Goal: Task Accomplishment & Management: Manage account settings

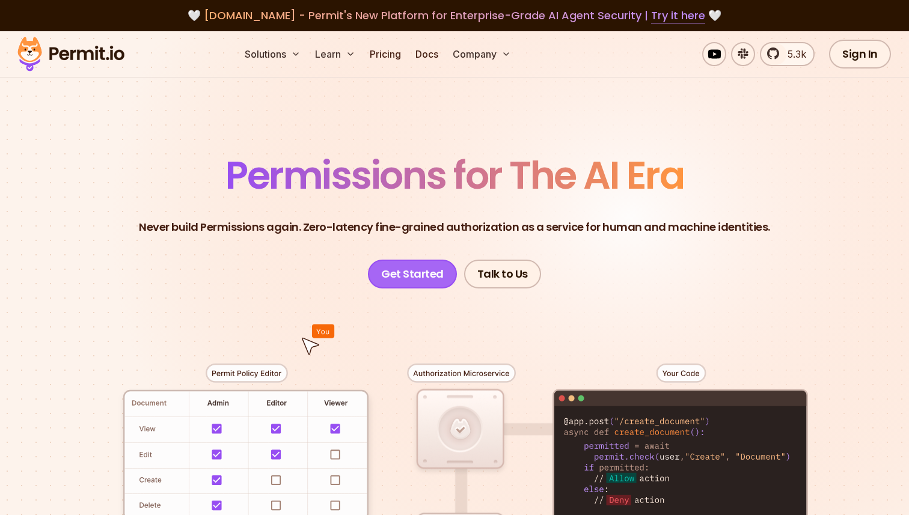
click at [415, 281] on link "Get Started" at bounding box center [412, 274] width 89 height 29
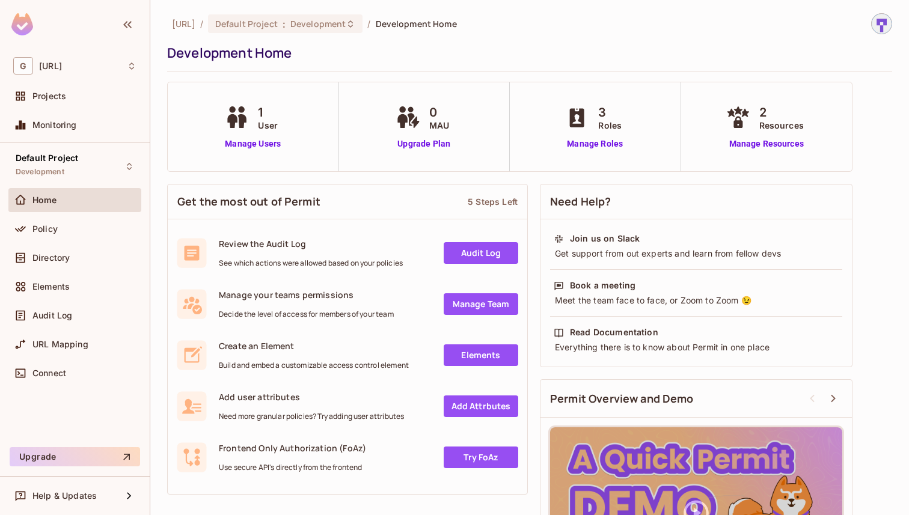
click at [882, 28] on img at bounding box center [881, 24] width 20 height 20
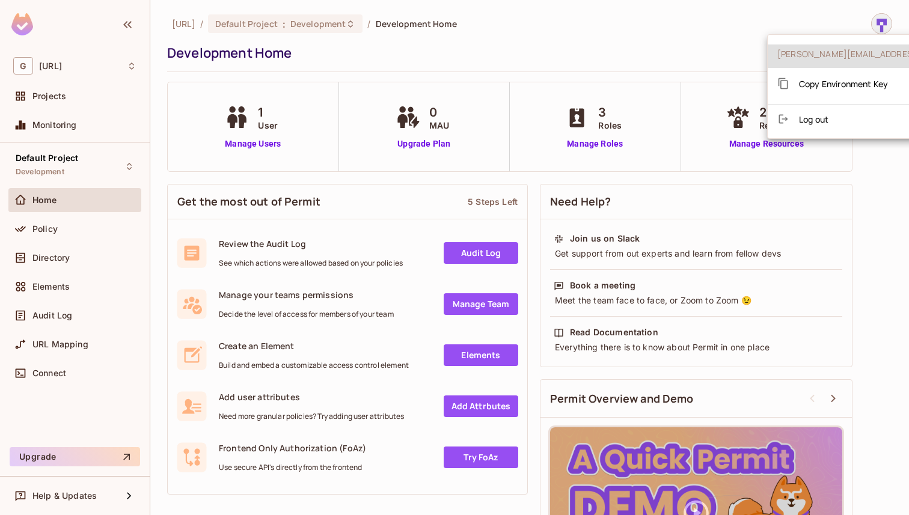
click at [811, 23] on div at bounding box center [454, 257] width 909 height 515
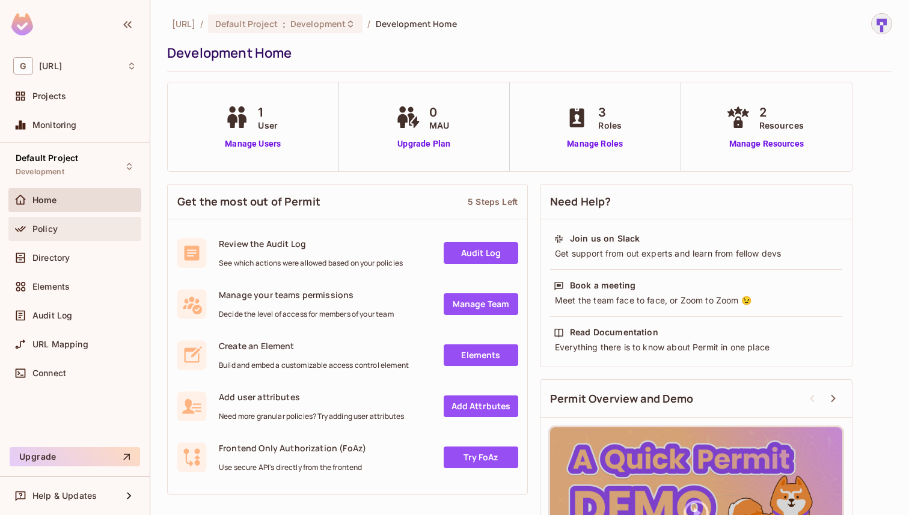
click at [75, 232] on div "Policy" at bounding box center [84, 229] width 104 height 10
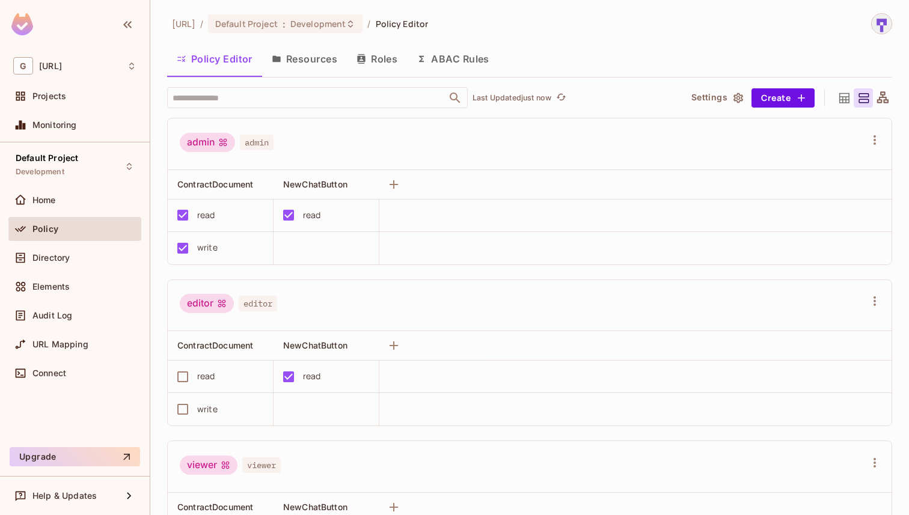
click at [376, 59] on button "Roles" at bounding box center [377, 59] width 60 height 30
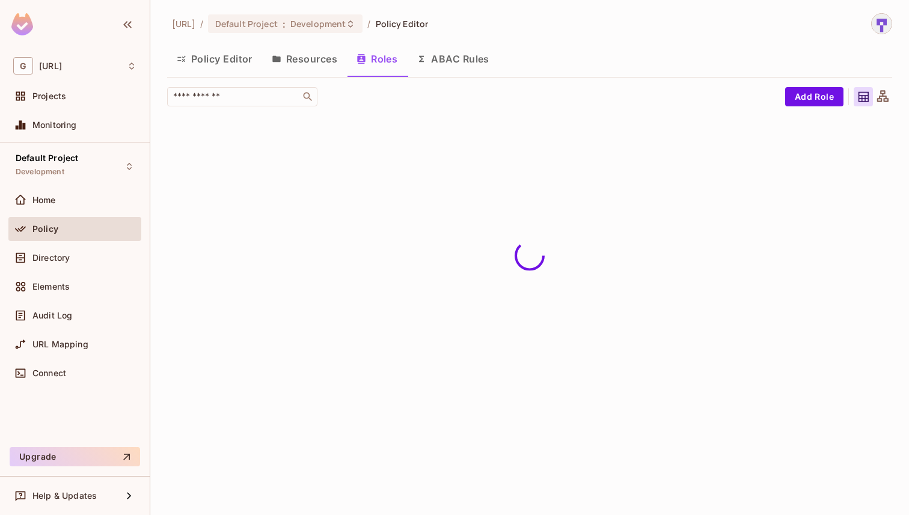
click at [302, 64] on button "Resources" at bounding box center [304, 59] width 85 height 30
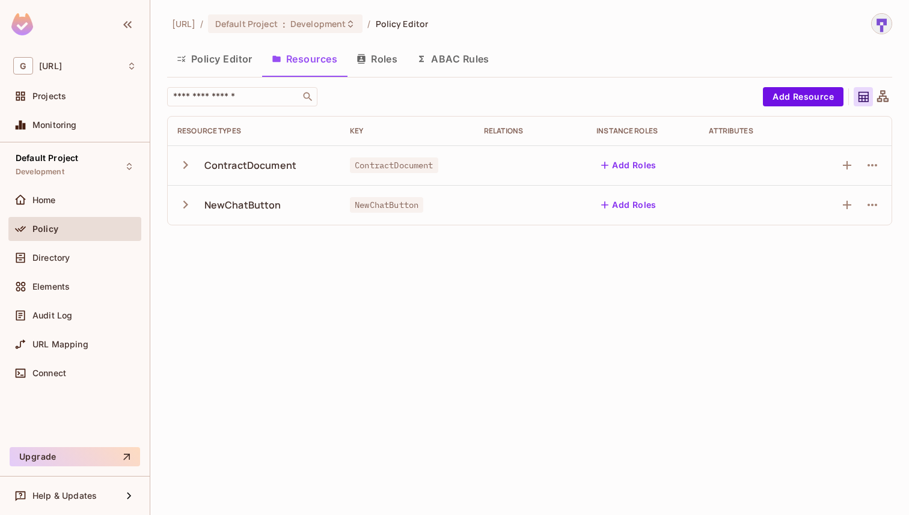
click at [207, 49] on button "Policy Editor" at bounding box center [214, 59] width 95 height 30
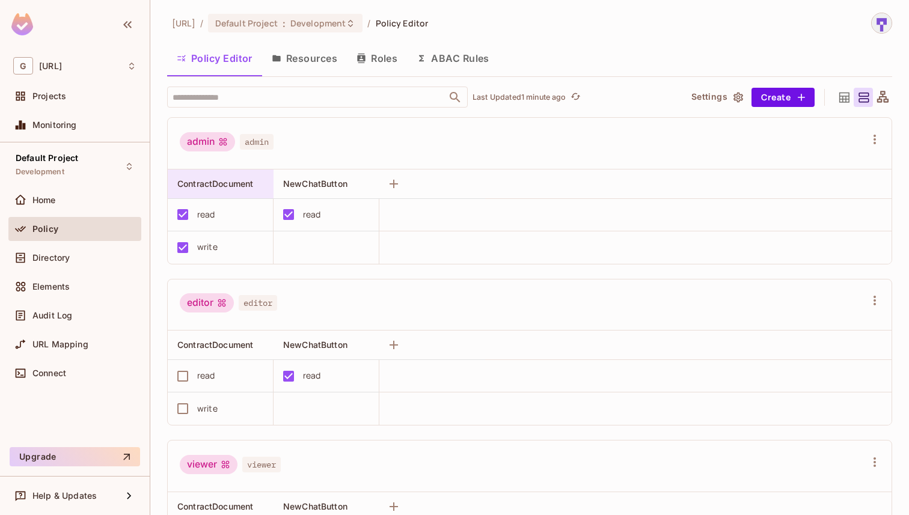
click at [228, 187] on span "ContractDocument" at bounding box center [215, 183] width 76 height 10
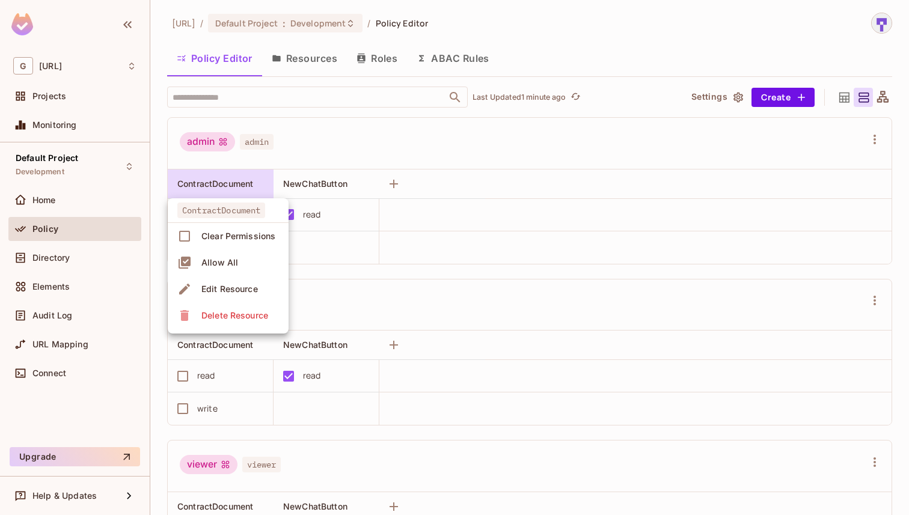
click at [305, 181] on div at bounding box center [454, 257] width 909 height 515
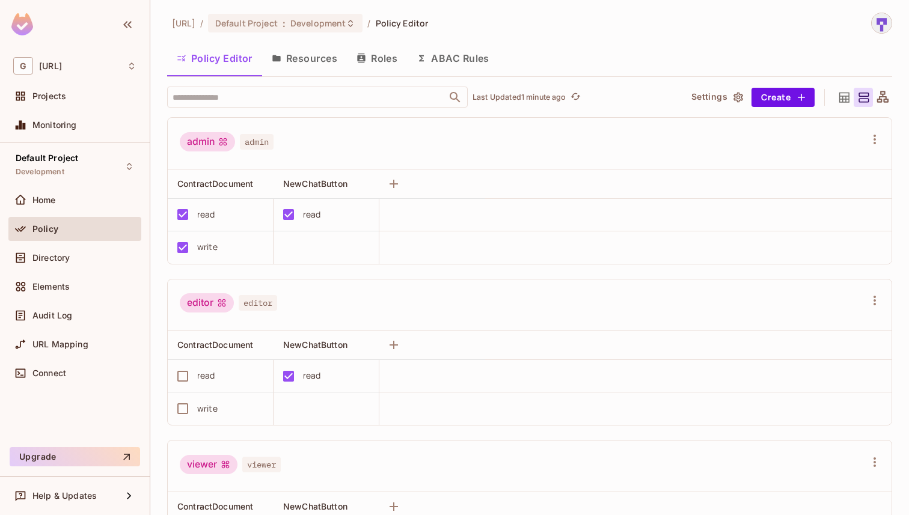
click at [305, 181] on span "NewChatButton" at bounding box center [315, 183] width 64 height 10
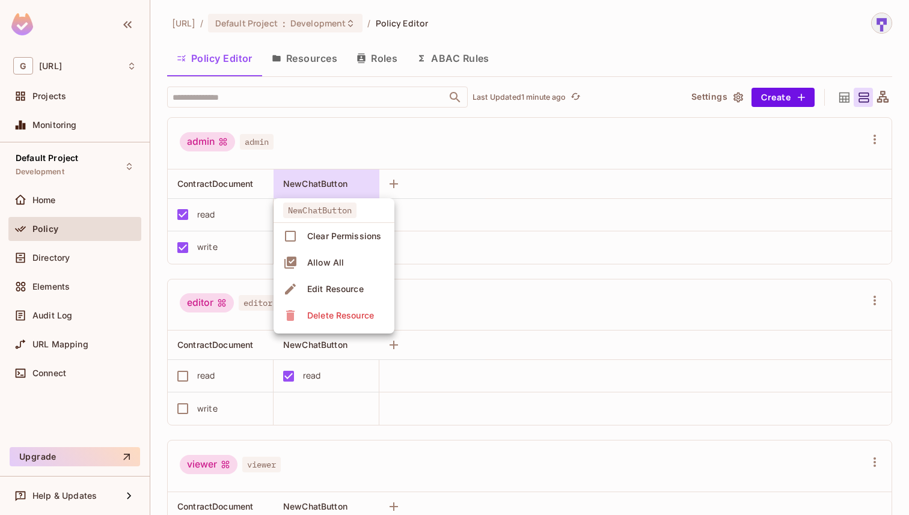
click at [333, 124] on div at bounding box center [454, 257] width 909 height 515
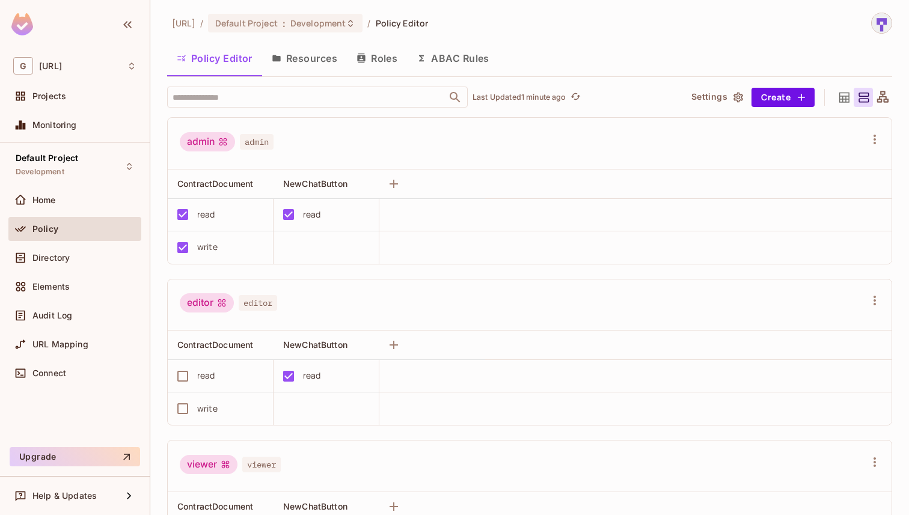
click at [256, 144] on span "admin" at bounding box center [257, 142] width 34 height 16
click at [237, 178] on div "ContractDocument" at bounding box center [216, 184] width 79 height 12
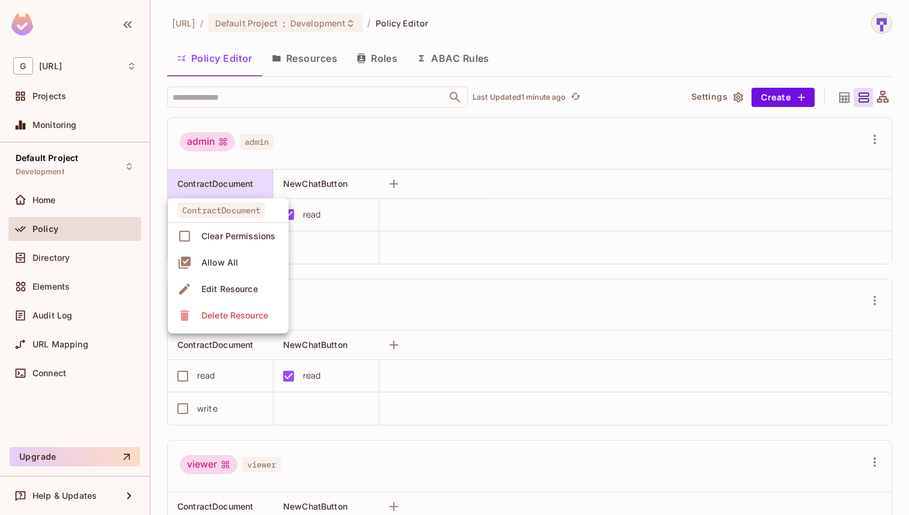
click at [319, 156] on div at bounding box center [454, 257] width 909 height 515
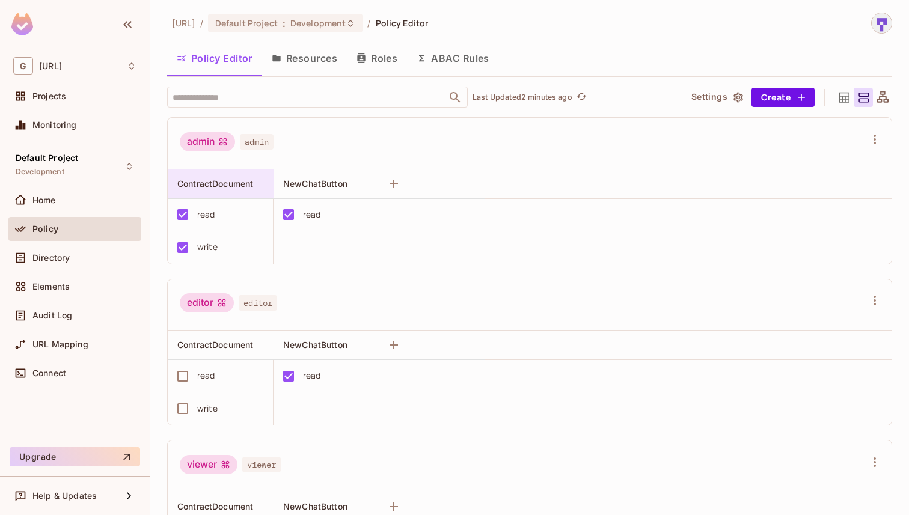
click at [236, 188] on span "ContractDocument" at bounding box center [215, 183] width 76 height 10
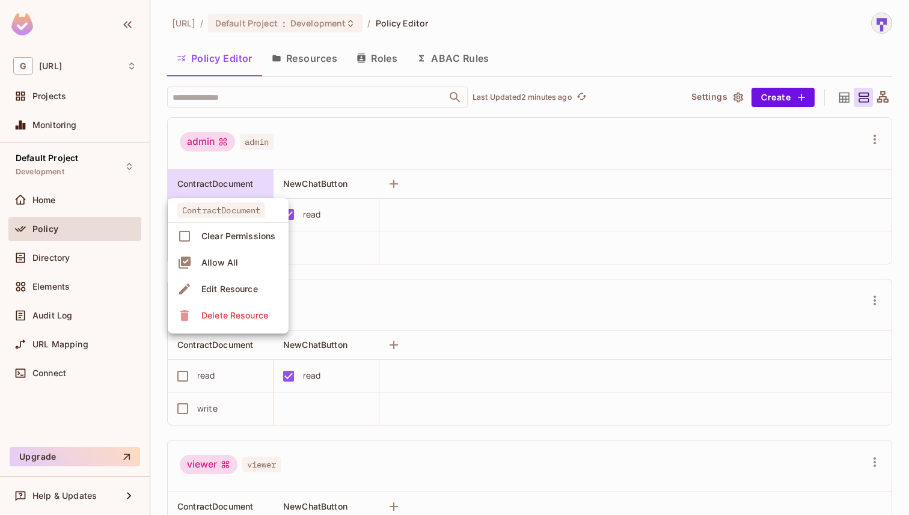
click at [255, 296] on span "Edit Resource" at bounding box center [230, 288] width 64 height 19
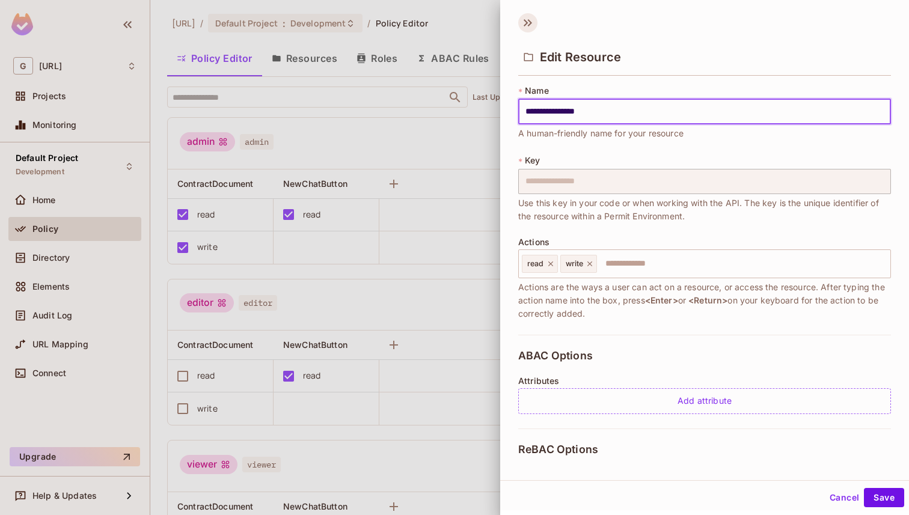
click at [529, 29] on icon at bounding box center [527, 22] width 19 height 19
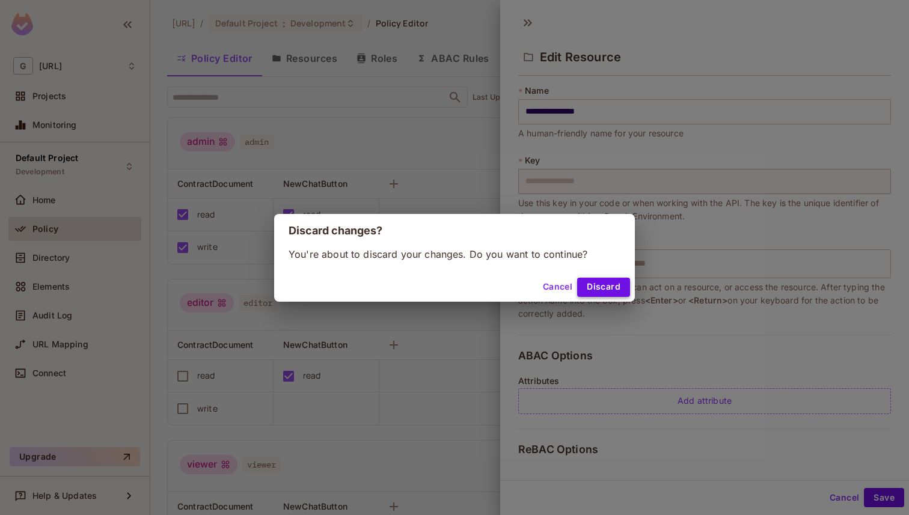
click at [608, 288] on button "Discard" at bounding box center [603, 287] width 53 height 19
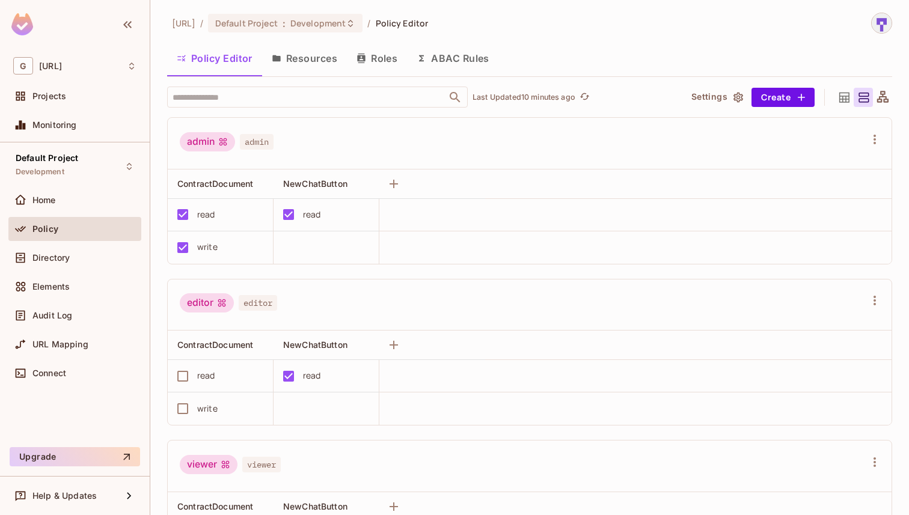
click at [370, 62] on button "Roles" at bounding box center [377, 58] width 60 height 30
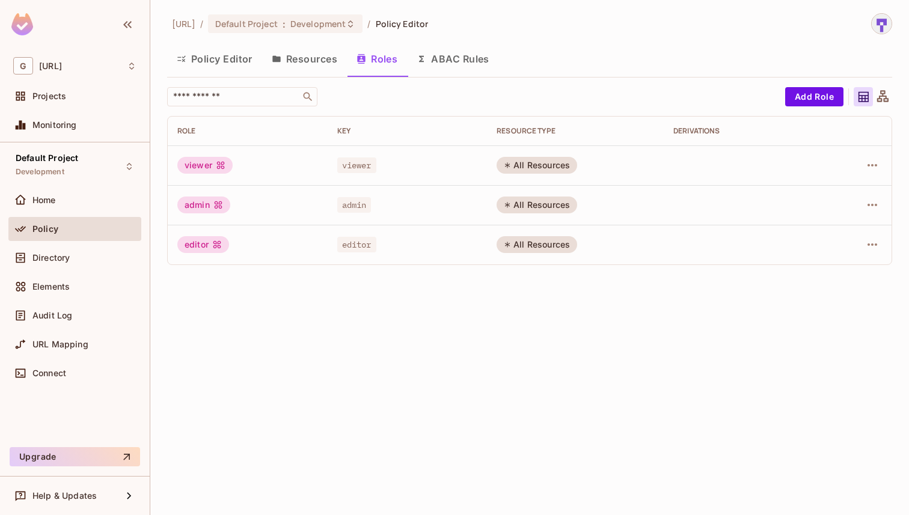
click at [309, 63] on button "Resources" at bounding box center [304, 59] width 85 height 30
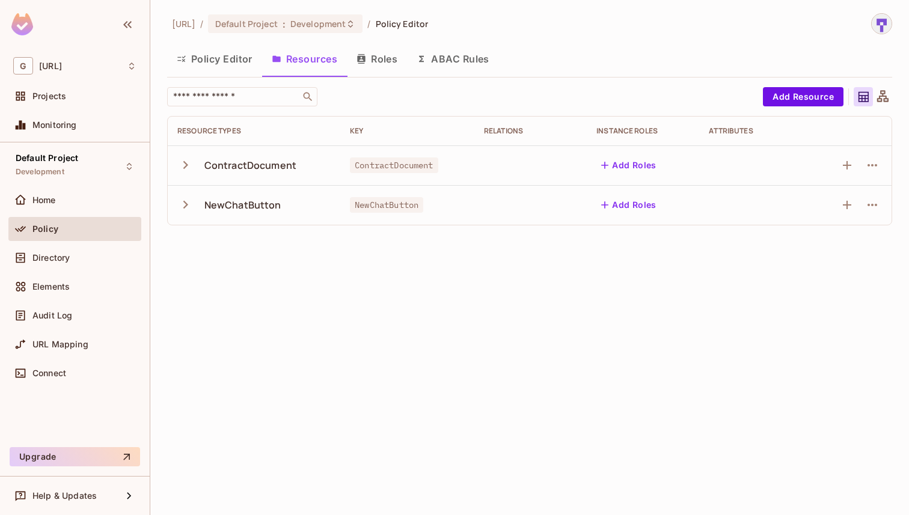
click at [204, 62] on button "Policy Editor" at bounding box center [214, 59] width 95 height 30
